Goal: Task Accomplishment & Management: Manage account settings

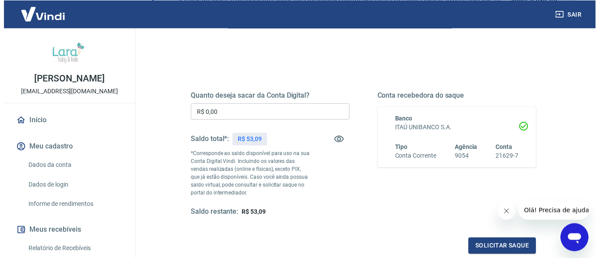
scroll to position [89, 0]
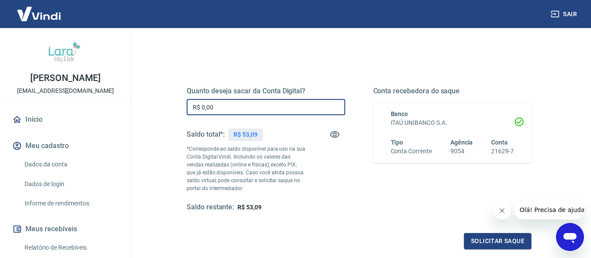
click at [240, 110] on input "R$ 0,00" at bounding box center [266, 107] width 159 height 16
type input "R$ 53,09"
click at [494, 246] on button "Solicitar saque" at bounding box center [498, 241] width 68 height 16
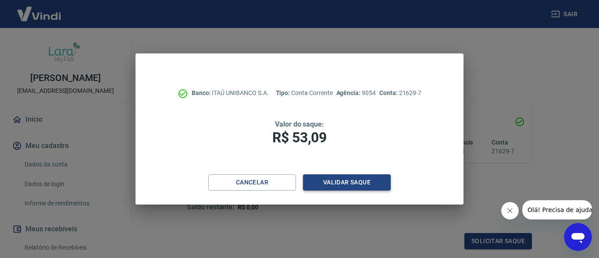
click at [351, 185] on button "Validar saque" at bounding box center [347, 183] width 88 height 16
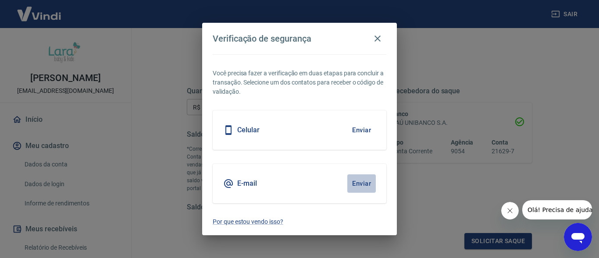
click at [363, 184] on button "Enviar" at bounding box center [361, 184] width 28 height 18
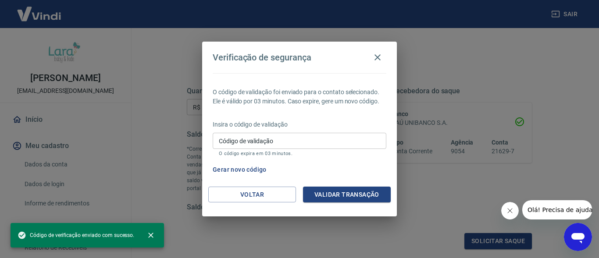
click at [266, 142] on input "Código de validação" at bounding box center [300, 141] width 174 height 16
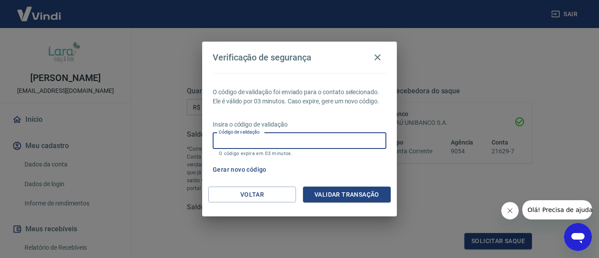
paste input "896927"
type input "896927"
click at [347, 196] on button "Validar transação" at bounding box center [347, 195] width 88 height 16
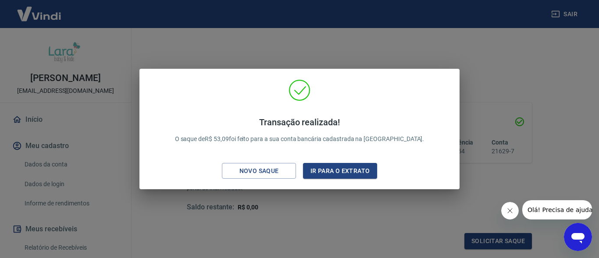
click at [349, 171] on button "Ir para o extrato" at bounding box center [340, 171] width 74 height 16
